Goal: Information Seeking & Learning: Understand process/instructions

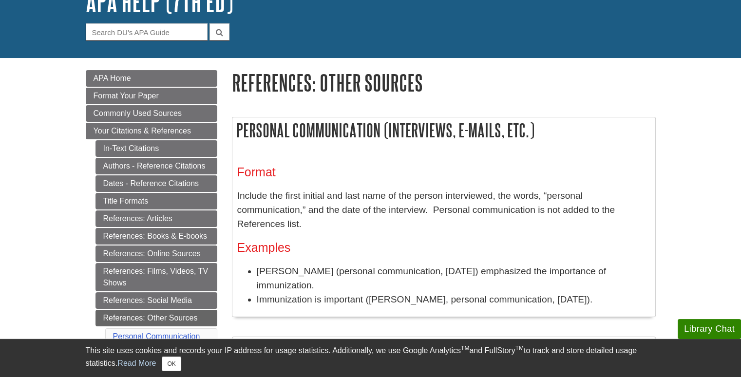
scroll to position [94, 0]
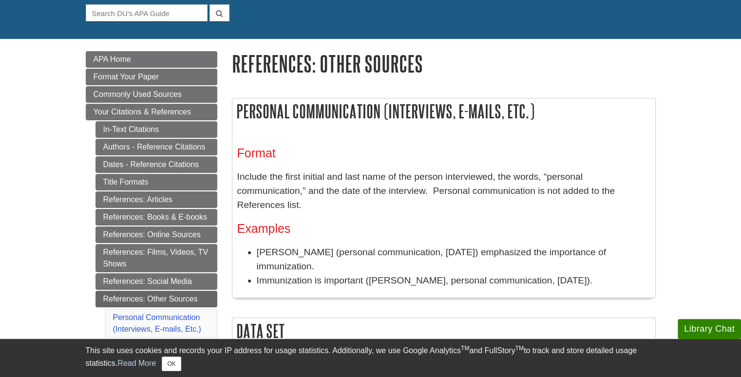
click at [470, 246] on li "M. Schroeder (personal communication, January 25, 2009) emphasized the importan…" at bounding box center [454, 259] width 394 height 28
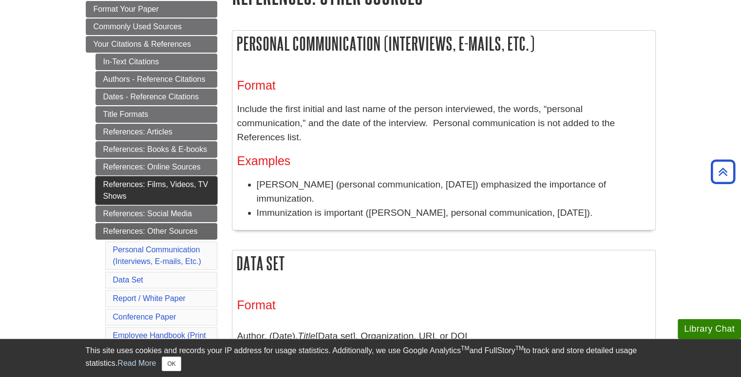
scroll to position [156, 0]
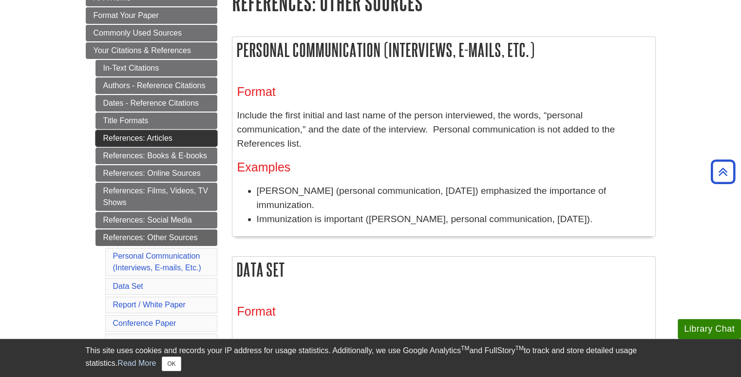
click at [174, 142] on link "References: Articles" at bounding box center [156, 138] width 122 height 17
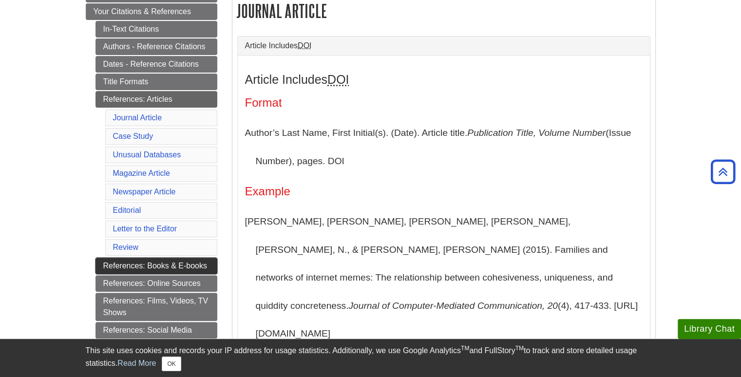
scroll to position [244, 0]
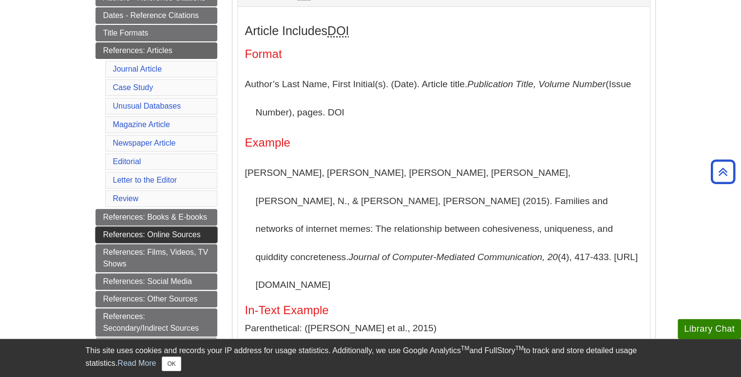
click at [161, 227] on link "References: Online Sources" at bounding box center [156, 234] width 122 height 17
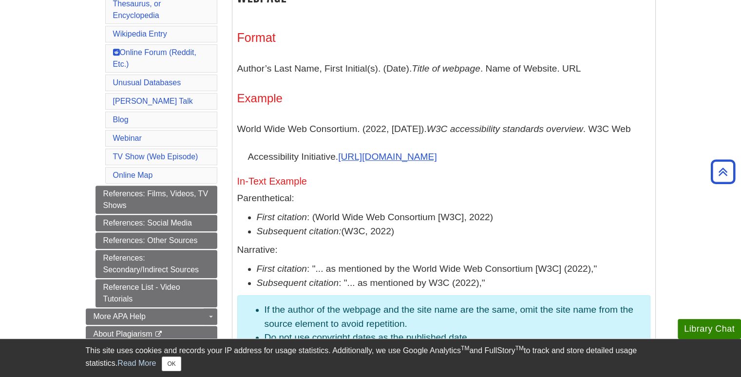
scroll to position [565, 0]
